Goal: Information Seeking & Learning: Learn about a topic

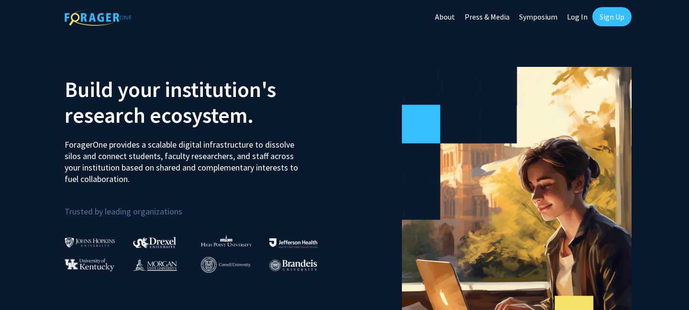
click at [579, 17] on link "Log In" at bounding box center [577, 16] width 30 height 33
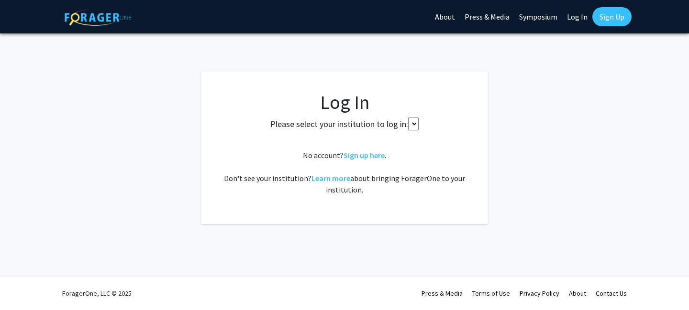
select select
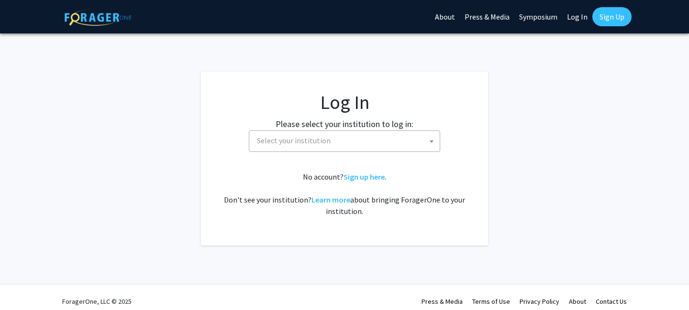
click at [618, 16] on link "Sign Up" at bounding box center [611, 16] width 39 height 19
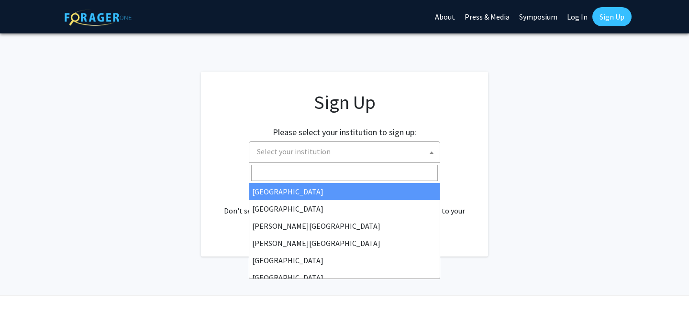
click at [380, 149] on span "Select your institution" at bounding box center [346, 152] width 187 height 20
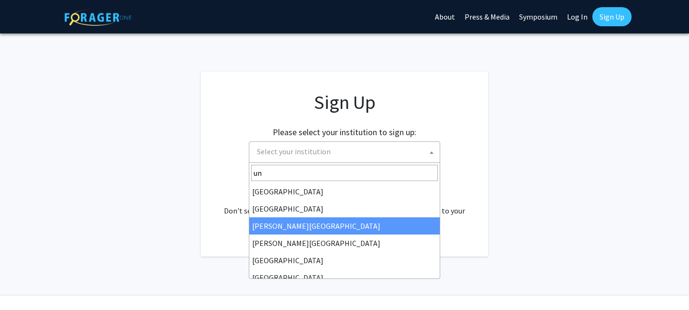
type input "u"
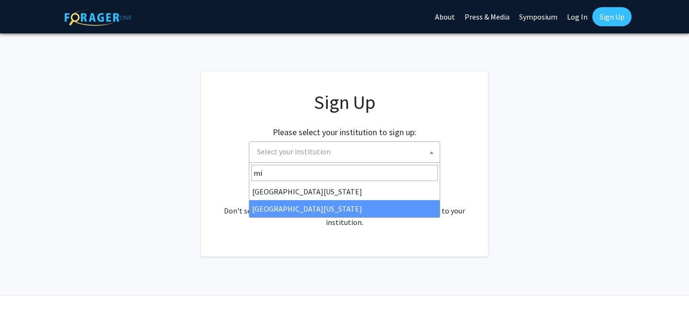
type input "mi"
select select "33"
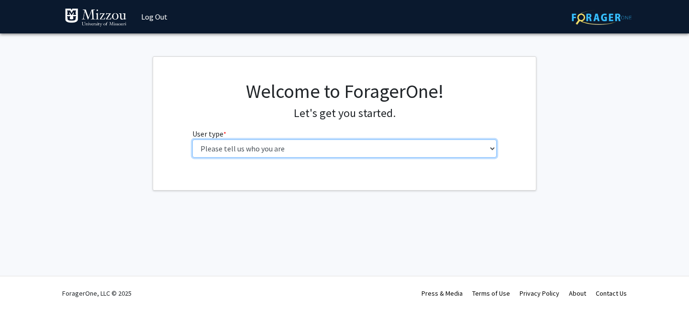
click at [265, 147] on select "Please tell us who you are Undergraduate Student Master's Student Doctoral Cand…" at bounding box center [344, 149] width 305 height 18
select select "1: undergrad"
click at [192, 140] on select "Please tell us who you are Undergraduate Student Master's Student Doctoral Cand…" at bounding box center [344, 149] width 305 height 18
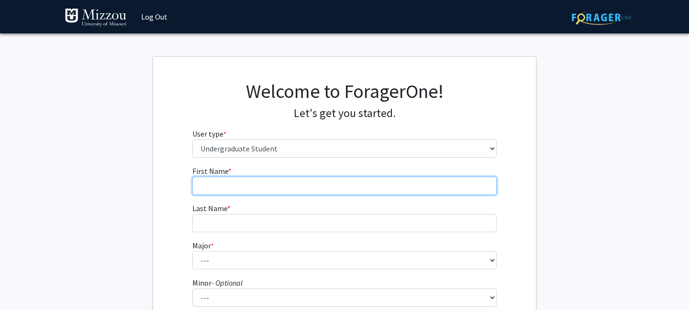
click at [262, 187] on input "First Name * required" at bounding box center [344, 186] width 305 height 18
type input "Saumia"
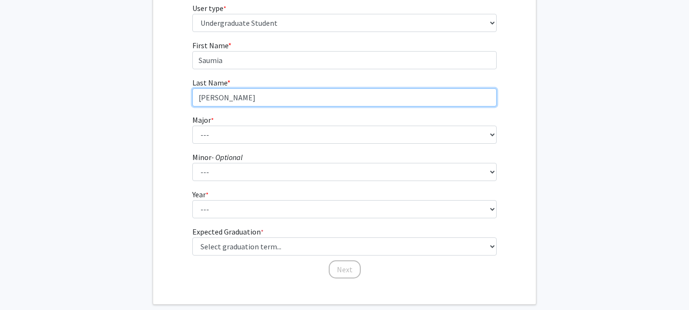
scroll to position [134, 0]
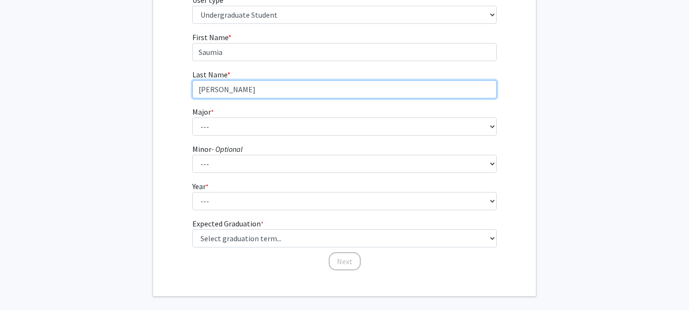
type input "Ramakrishnan"
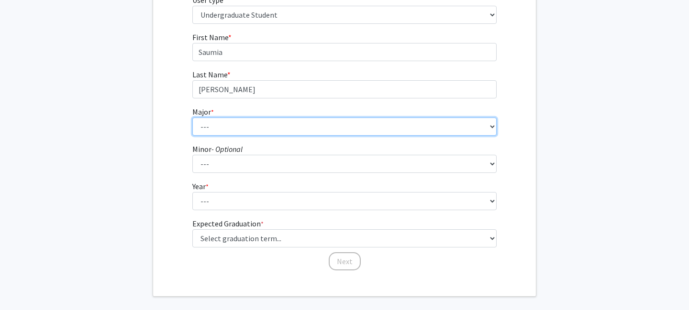
click at [254, 126] on select "--- Agribusiness Management Agricultural Education Agricultural Education: Comm…" at bounding box center [344, 127] width 305 height 18
select select "154: 2644"
click at [192, 118] on select "--- Agribusiness Management Agricultural Education Agricultural Education: Comm…" at bounding box center [344, 127] width 305 height 18
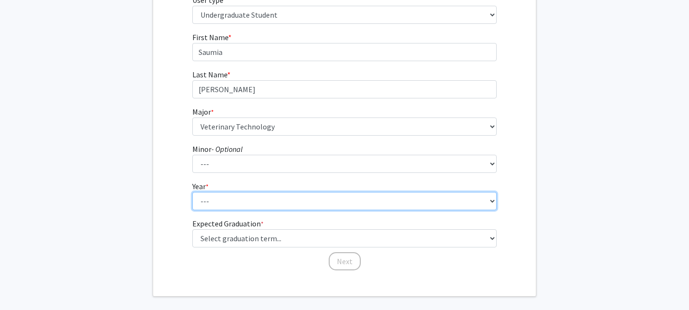
click at [240, 204] on select "--- First-year Sophomore Junior Senior Postbaccalaureate Certificate" at bounding box center [344, 201] width 305 height 18
select select "3: junior"
click at [192, 192] on select "--- First-year Sophomore Junior Senior Postbaccalaureate Certificate" at bounding box center [344, 201] width 305 height 18
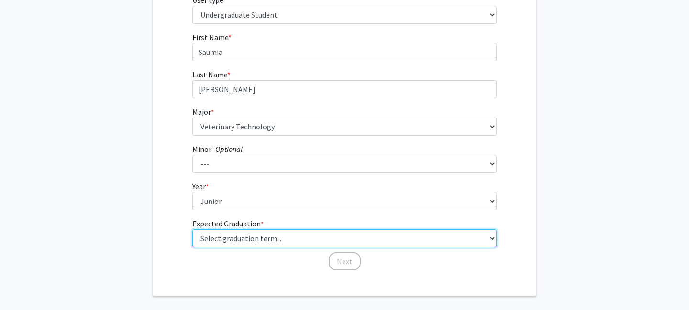
click at [261, 242] on select "Select graduation term... Spring 2025 Summer 2025 Fall 2025 Winter 2025 Spring …" at bounding box center [344, 239] width 305 height 18
select select "11: fall_2027"
click at [192, 230] on select "Select graduation term... Spring 2025 Summer 2025 Fall 2025 Winter 2025 Spring …" at bounding box center [344, 239] width 305 height 18
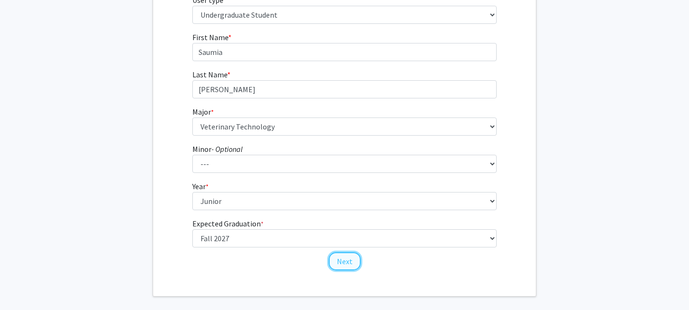
click at [349, 264] on button "Next" at bounding box center [345, 262] width 32 height 18
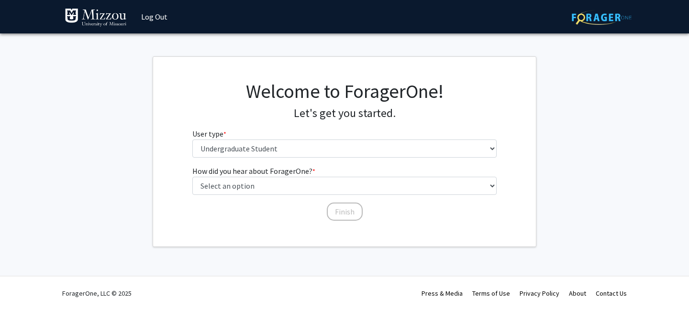
scroll to position [0, 0]
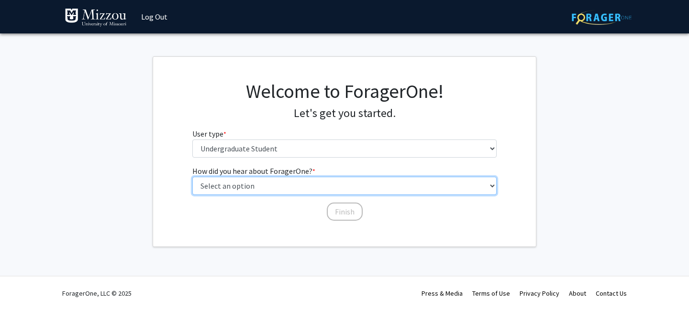
click at [336, 186] on select "Select an option Peer/student recommendation Faculty/staff recommendation Unive…" at bounding box center [344, 186] width 305 height 18
select select "4: university_email"
click at [192, 177] on select "Select an option Peer/student recommendation Faculty/staff recommendation Unive…" at bounding box center [344, 186] width 305 height 18
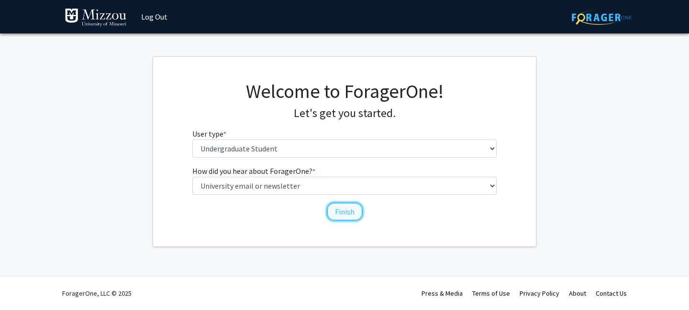
click at [333, 212] on button "Finish" at bounding box center [345, 212] width 36 height 18
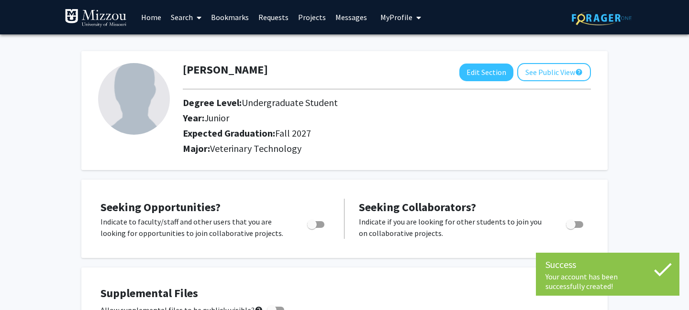
click at [193, 17] on span at bounding box center [197, 17] width 9 height 33
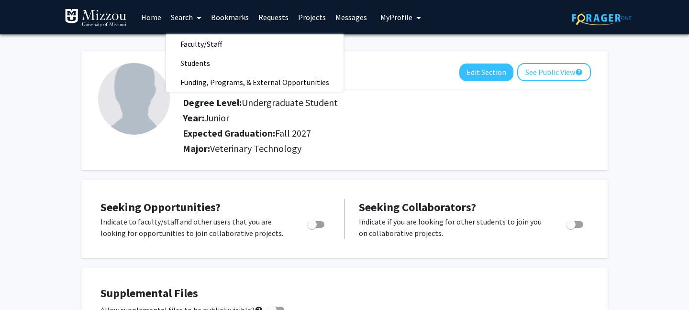
click at [301, 18] on link "Projects" at bounding box center [311, 16] width 37 height 33
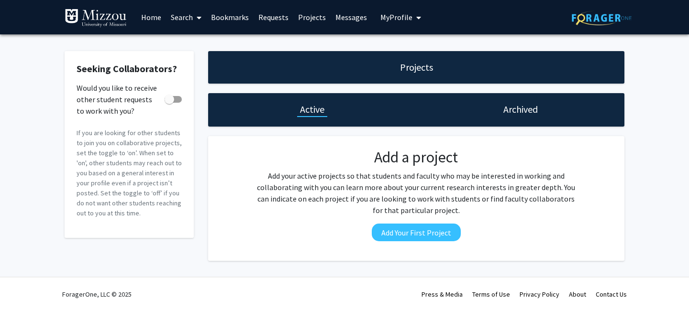
click at [512, 110] on h1 "Archived" at bounding box center [520, 109] width 34 height 13
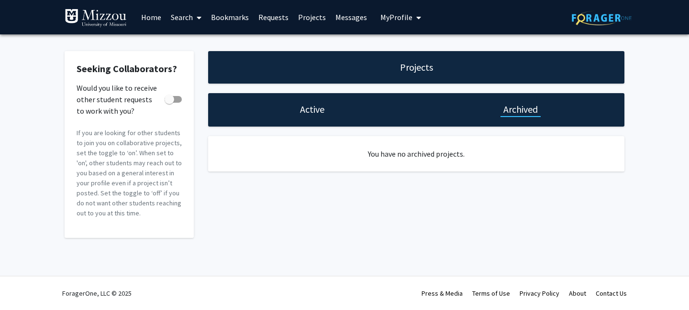
click at [195, 16] on span at bounding box center [197, 17] width 9 height 33
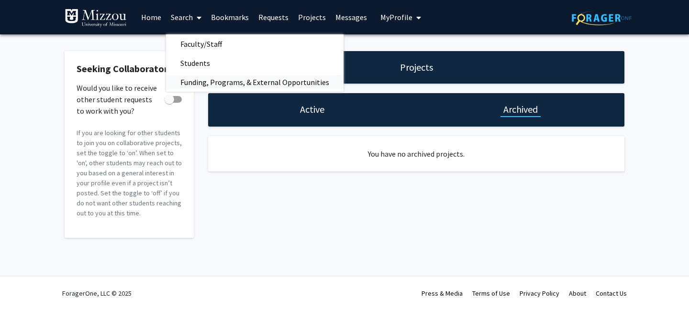
click at [211, 86] on span "Funding, Programs, & External Opportunities" at bounding box center [254, 82] width 177 height 19
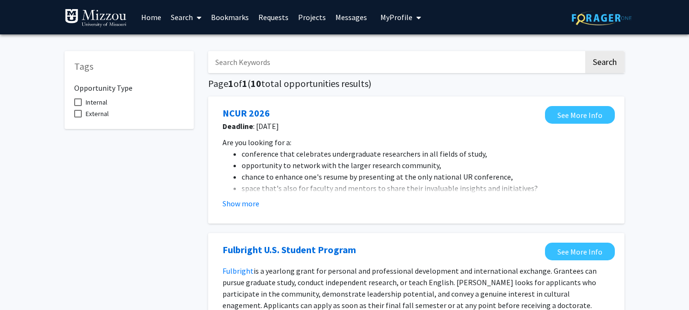
click at [194, 16] on span at bounding box center [197, 17] width 9 height 33
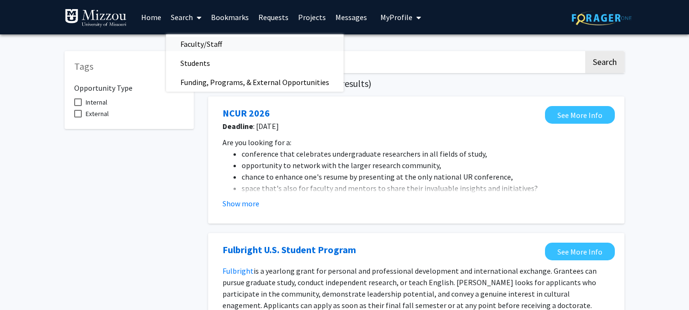
click at [214, 46] on span "Faculty/Staff" at bounding box center [201, 43] width 70 height 19
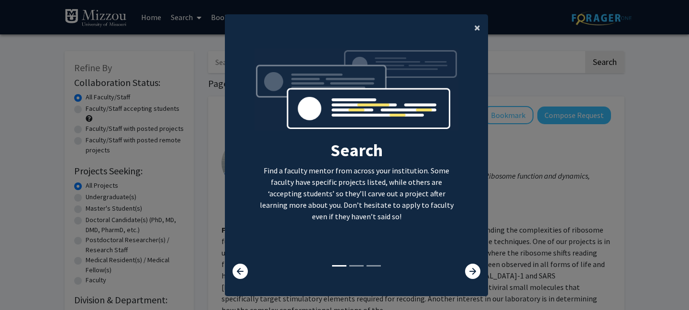
click at [478, 28] on span "×" at bounding box center [477, 27] width 6 height 15
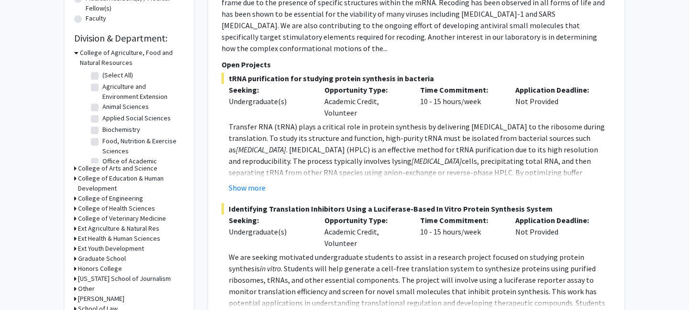
scroll to position [244, 0]
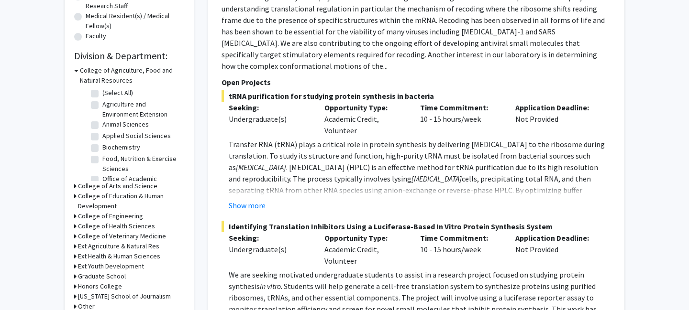
click at [102, 122] on label "Animal Sciences" at bounding box center [125, 125] width 46 height 10
click at [102, 122] on input "Animal Sciences" at bounding box center [105, 123] width 6 height 6
checkbox input "true"
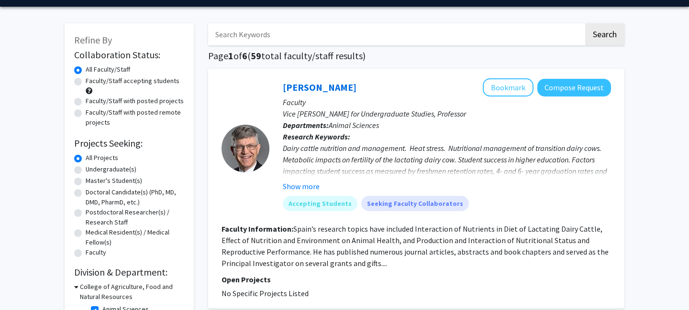
scroll to position [27, 0]
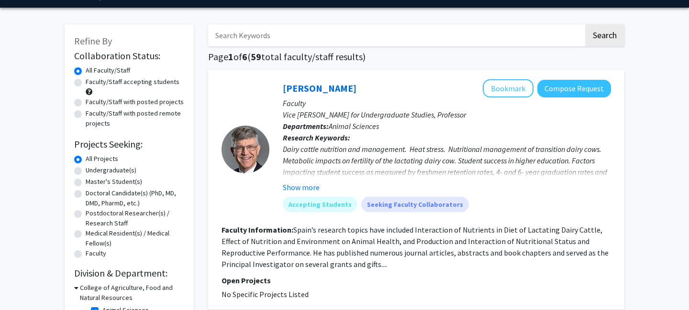
click at [265, 35] on input "Search Keywords" at bounding box center [395, 35] width 375 height 22
type input "genetics"
click at [596, 31] on button "Search" at bounding box center [604, 35] width 39 height 22
checkbox input "false"
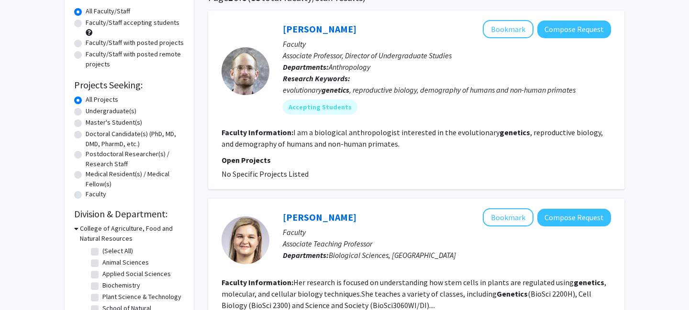
scroll to position [108, 0]
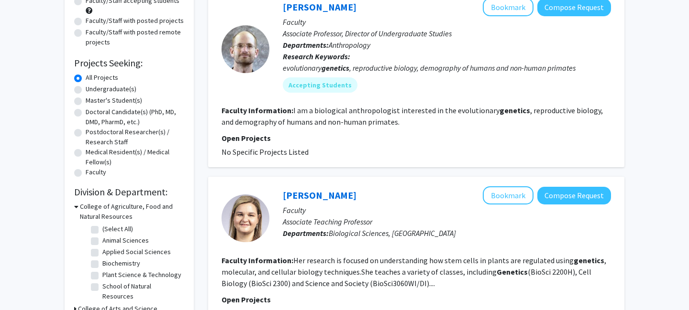
click at [102, 242] on label "Animal Sciences" at bounding box center [125, 241] width 46 height 10
click at [102, 242] on input "Animal Sciences" at bounding box center [105, 239] width 6 height 6
checkbox input "true"
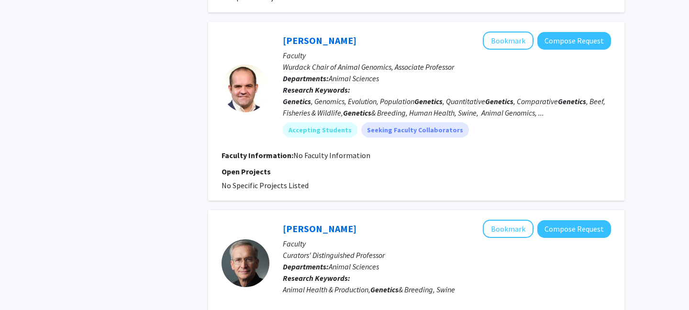
scroll to position [385, 0]
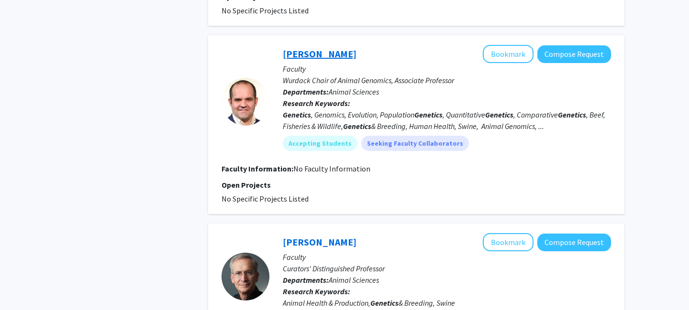
click at [310, 48] on link "Jared Decker" at bounding box center [320, 54] width 74 height 12
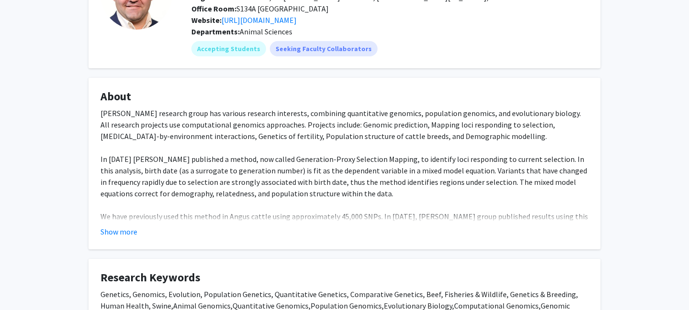
scroll to position [99, 0]
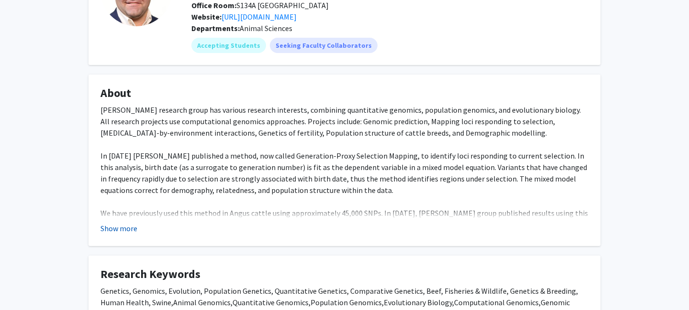
click at [107, 231] on button "Show more" at bounding box center [118, 228] width 37 height 11
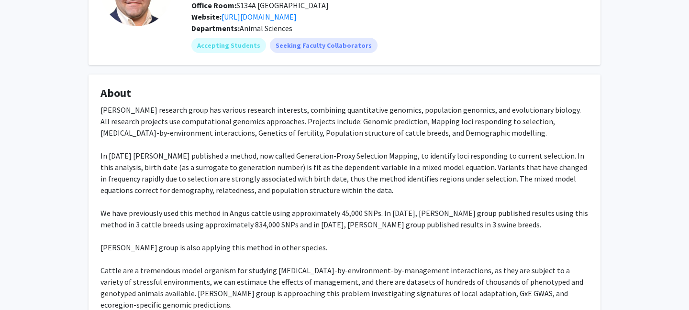
scroll to position [0, 0]
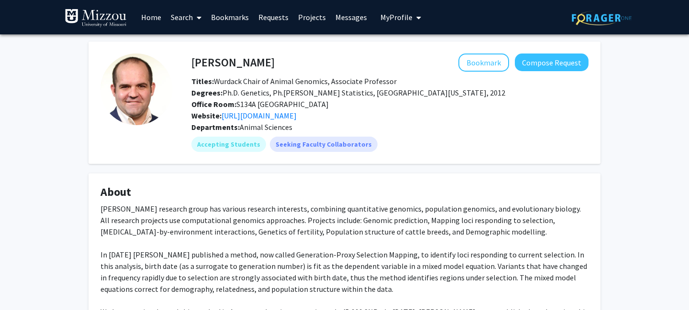
click at [188, 16] on link "Search" at bounding box center [186, 16] width 40 height 33
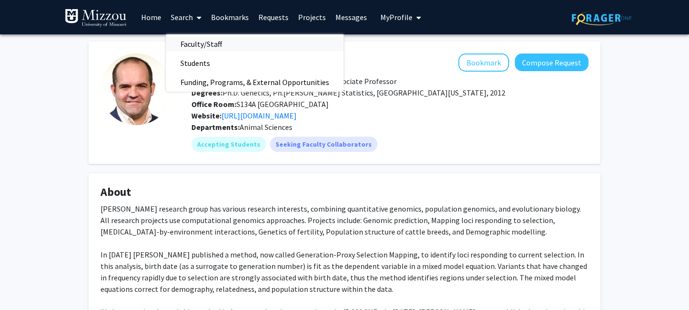
click at [196, 46] on span "Faculty/Staff" at bounding box center [201, 43] width 70 height 19
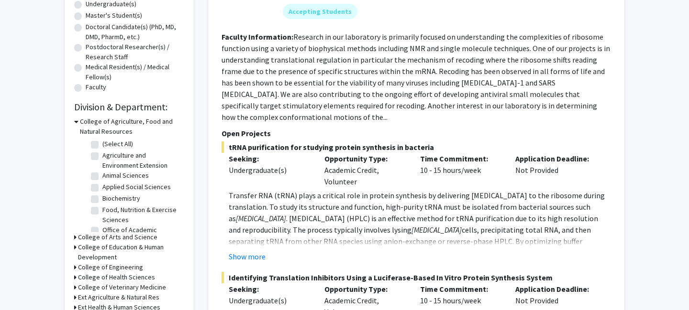
click at [102, 178] on label "Animal Sciences" at bounding box center [125, 176] width 46 height 10
click at [102, 177] on input "Animal Sciences" at bounding box center [105, 174] width 6 height 6
checkbox input "true"
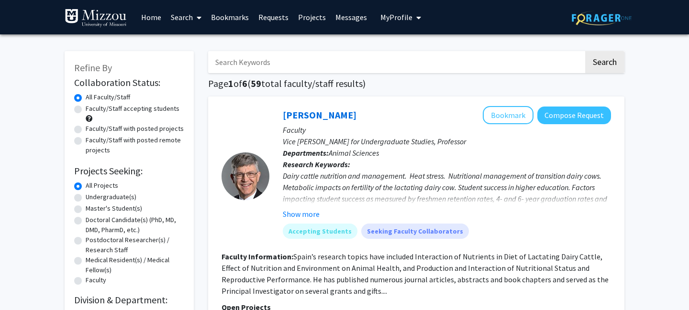
click at [273, 66] on input "Search Keywords" at bounding box center [395, 62] width 375 height 22
type input "wildlife"
click at [602, 64] on button "Search" at bounding box center [604, 62] width 39 height 22
checkbox input "false"
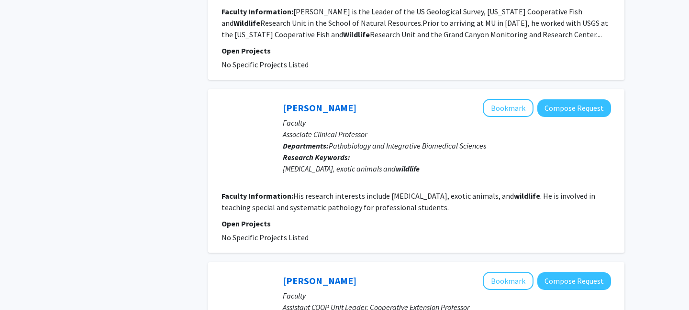
scroll to position [801, 0]
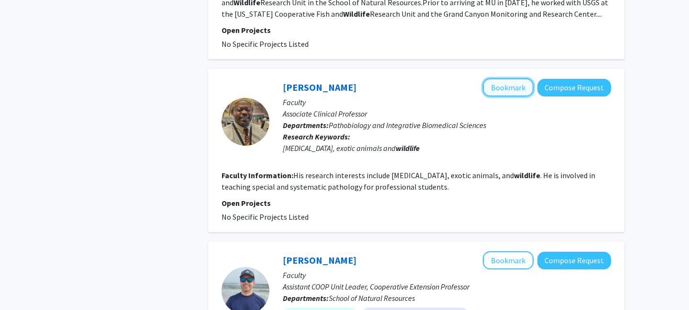
click at [508, 87] on button "Bookmark" at bounding box center [508, 87] width 51 height 18
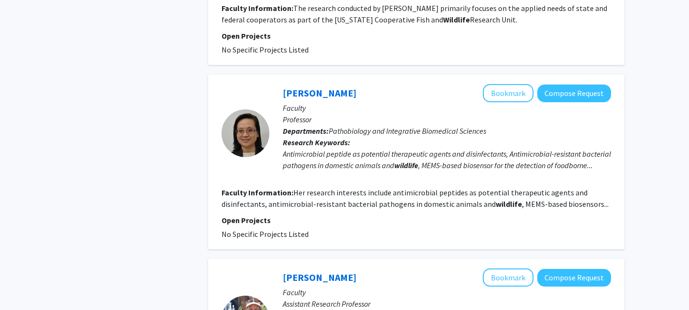
scroll to position [1152, 0]
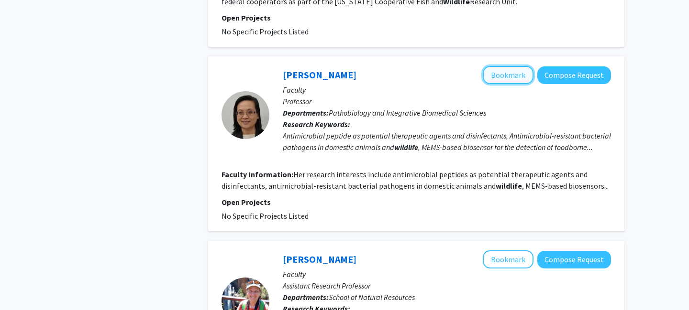
click at [506, 77] on button "Bookmark" at bounding box center [508, 75] width 51 height 18
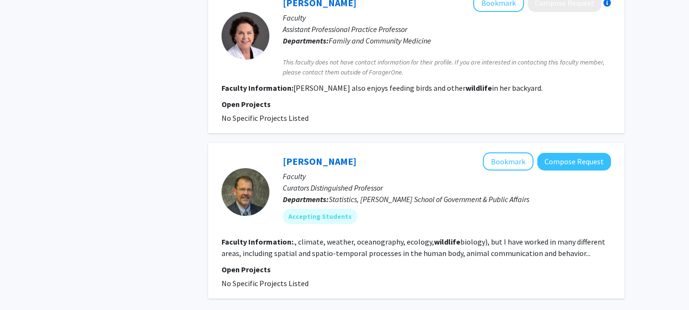
scroll to position [1691, 0]
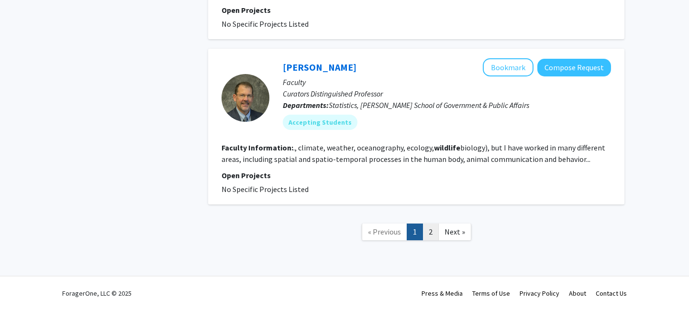
click at [436, 235] on link "2" at bounding box center [430, 232] width 16 height 17
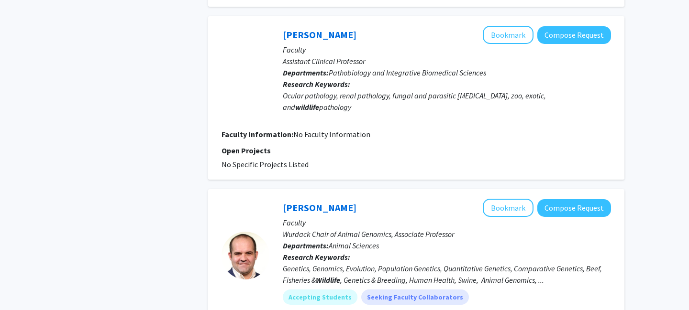
scroll to position [1276, 0]
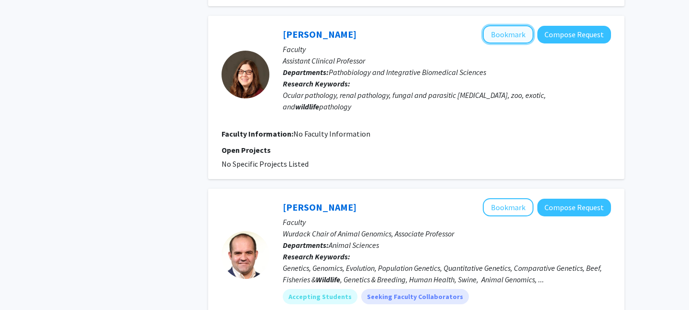
click at [499, 27] on button "Bookmark" at bounding box center [508, 34] width 51 height 18
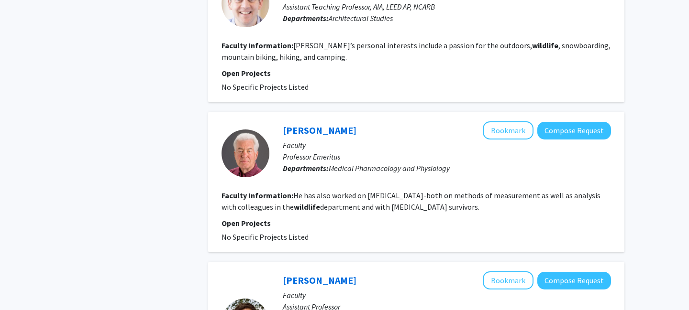
scroll to position [0, 0]
